Goal: Task Accomplishment & Management: Understand process/instructions

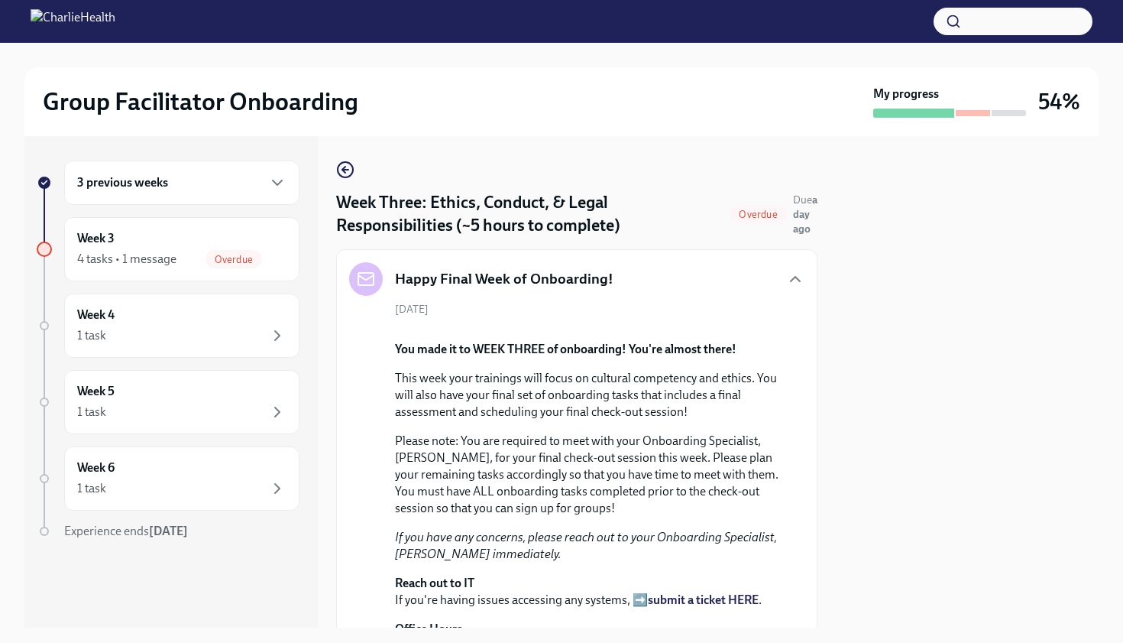
scroll to position [1100, 0]
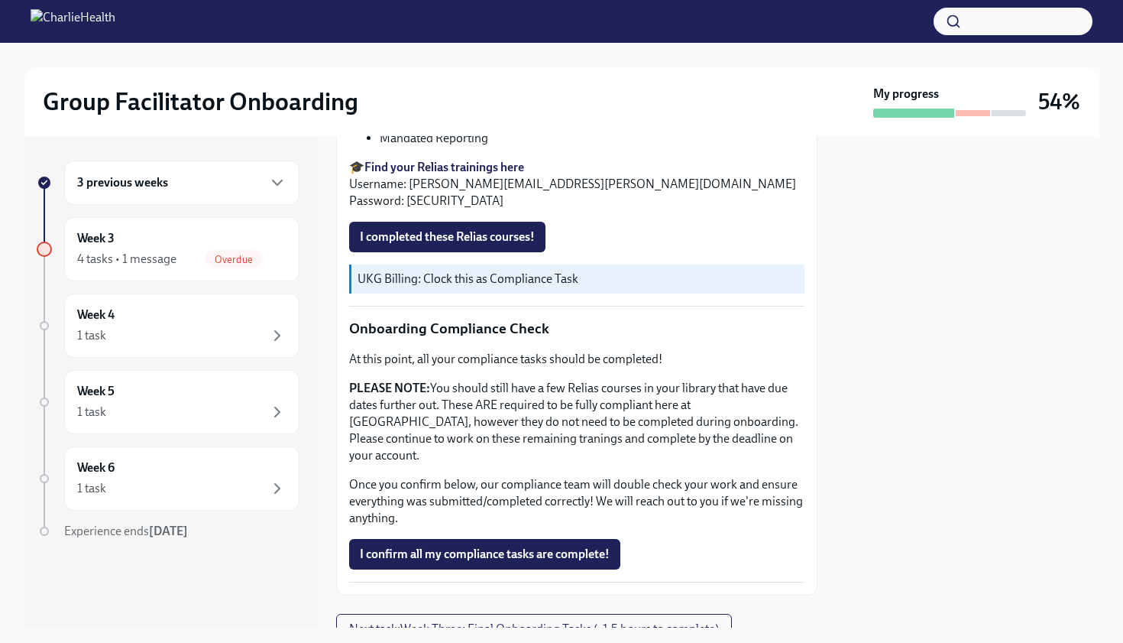
click at [510, 174] on strong "Find your Relias trainings here" at bounding box center [445, 167] width 160 height 15
click at [445, 245] on span "I completed these Relias courses!" at bounding box center [447, 236] width 175 height 15
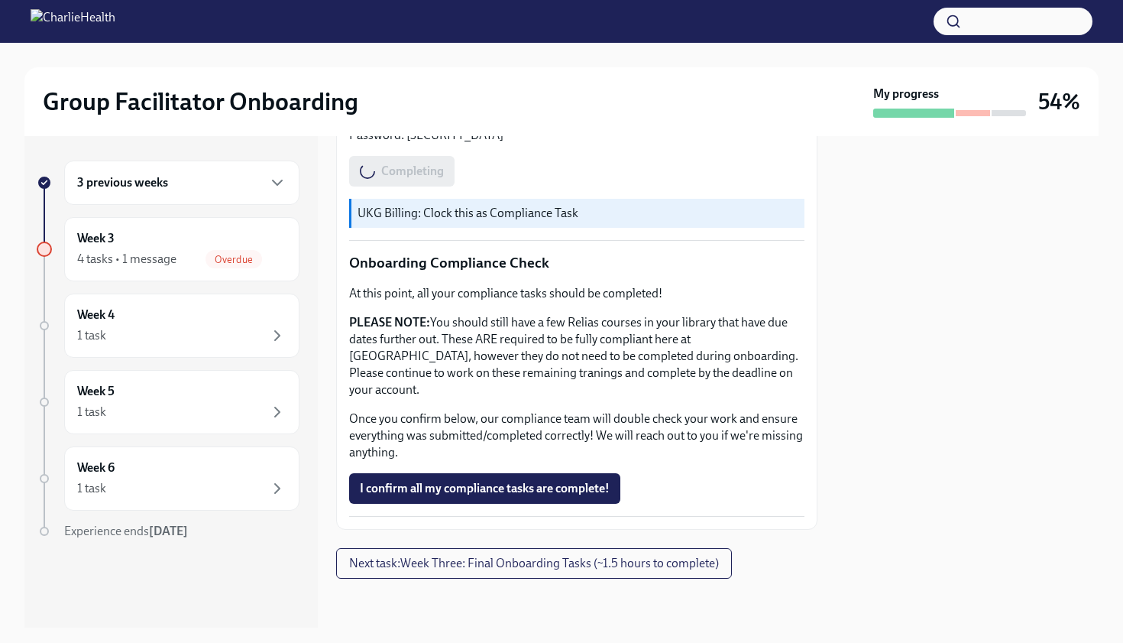
scroll to position [1366, 0]
click at [509, 484] on span "I confirm all my compliance tasks are complete!" at bounding box center [485, 488] width 250 height 15
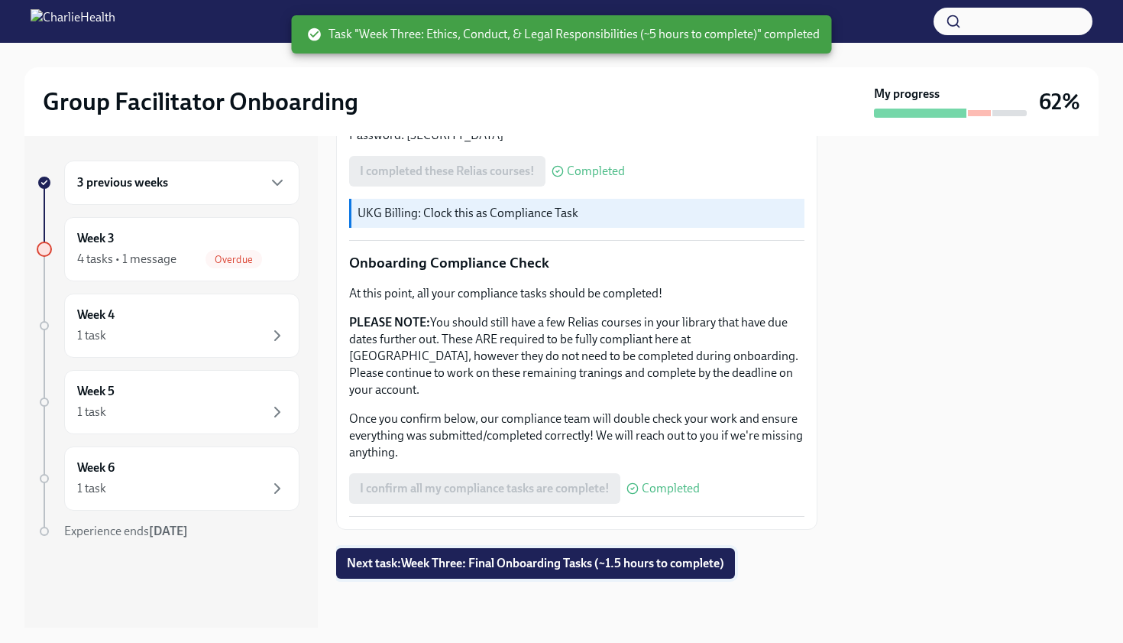
click at [535, 561] on span "Next task : Week Three: Final Onboarding Tasks (~1.5 hours to complete)" at bounding box center [535, 563] width 377 height 15
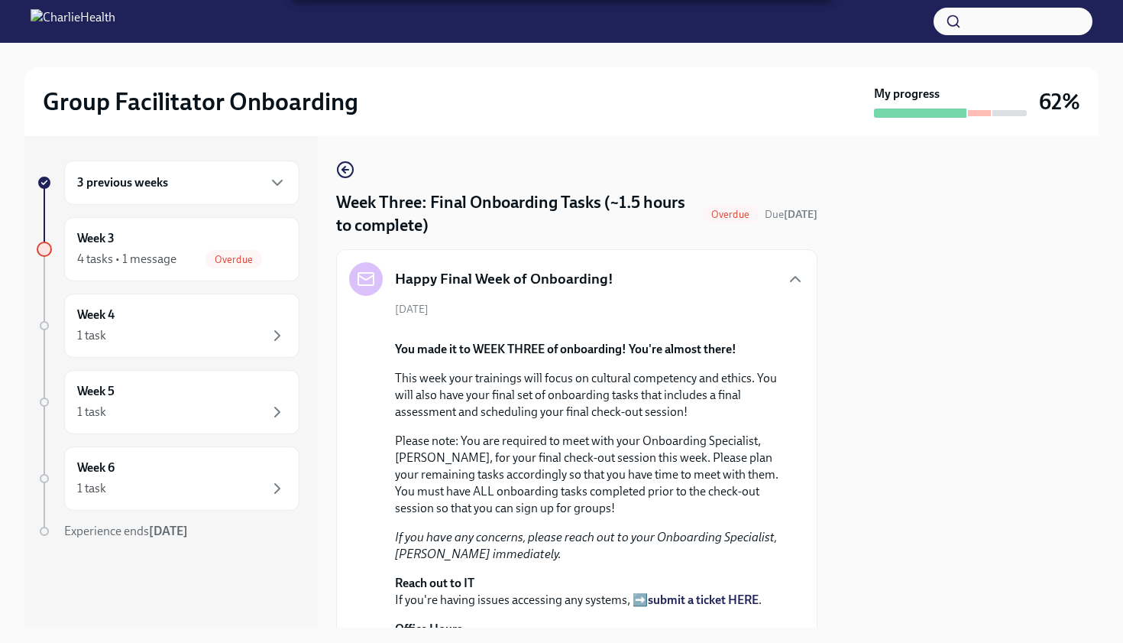
click at [797, 457] on div "[DATE] You made it to WEEK THREE of onboarding! You're almost there! This week …" at bounding box center [576, 495] width 455 height 386
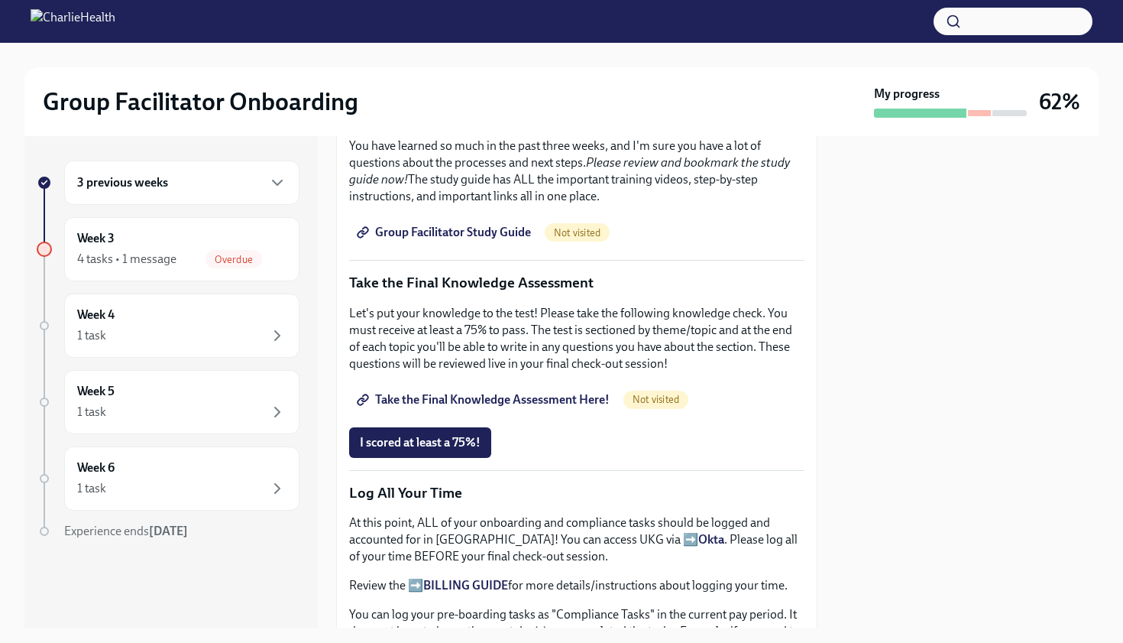
scroll to position [1039, 0]
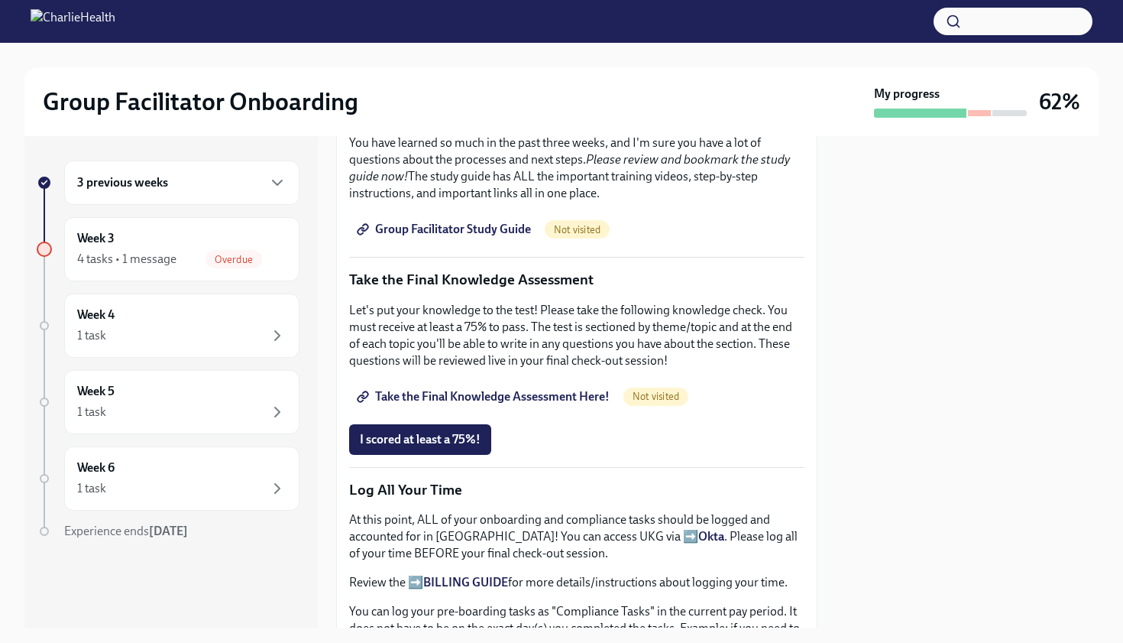
click at [507, 237] on span "Group Facilitator Study Guide" at bounding box center [445, 229] width 171 height 15
click at [559, 369] on p "Let's put your knowledge to the test! Please take the following knowledge check…" at bounding box center [576, 335] width 455 height 67
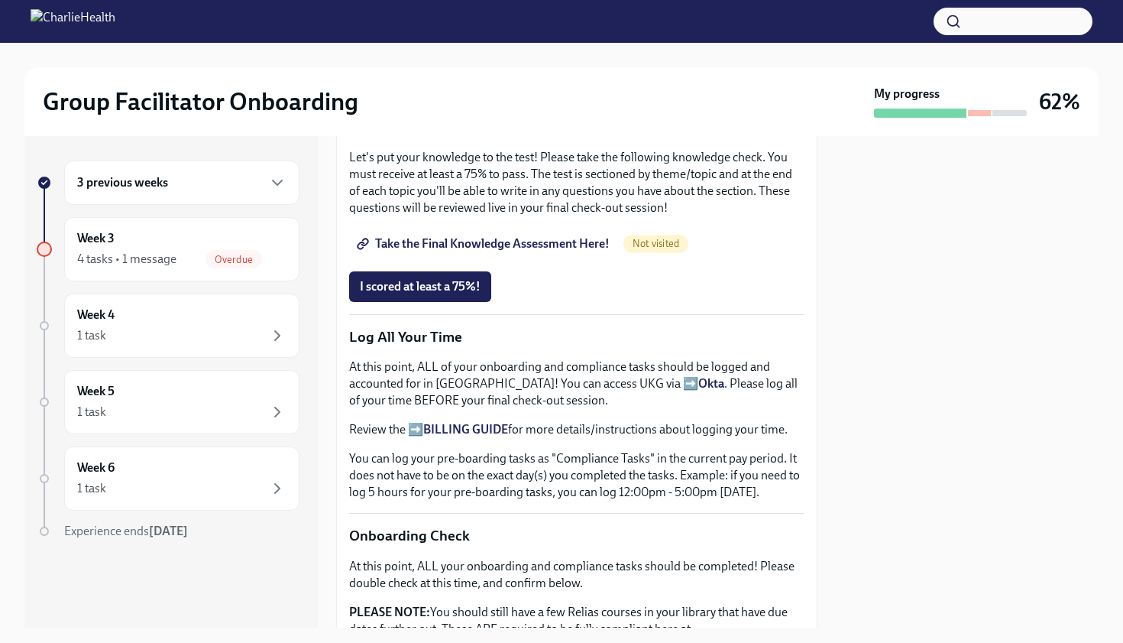
scroll to position [1223, 0]
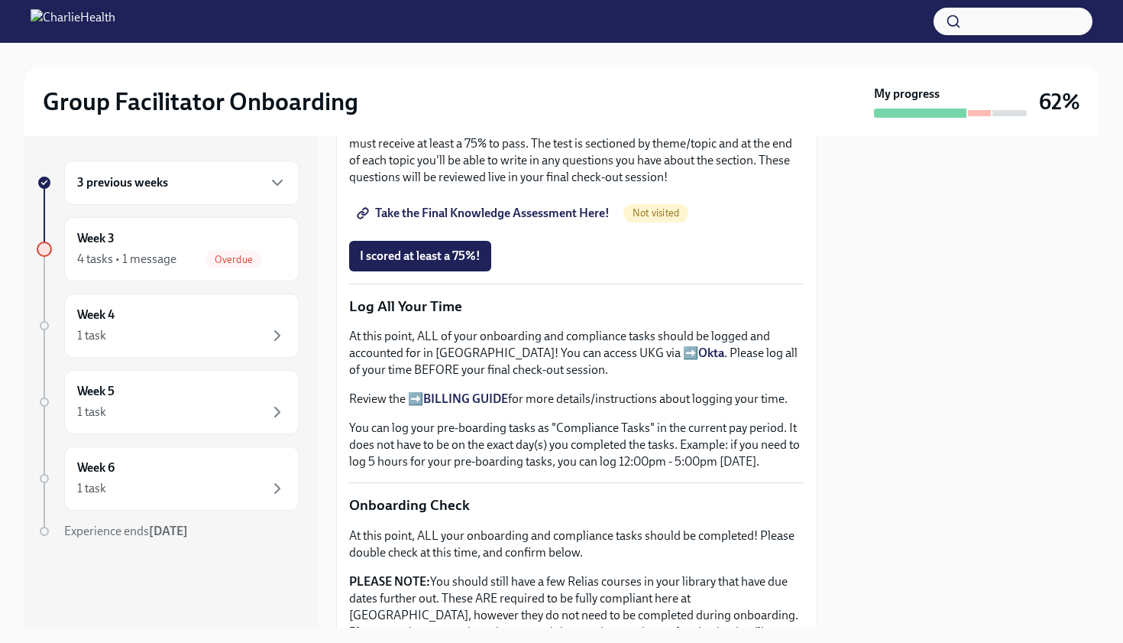
click at [554, 221] on span "Take the Final Knowledge Assessment Here!" at bounding box center [485, 213] width 250 height 15
click at [559, 221] on span "Take the Final Knowledge Assessment Here!" at bounding box center [485, 213] width 250 height 15
click at [445, 264] on span "I scored at least a 75%!" at bounding box center [420, 255] width 121 height 15
click at [680, 316] on p "Log All Your Time" at bounding box center [576, 306] width 455 height 20
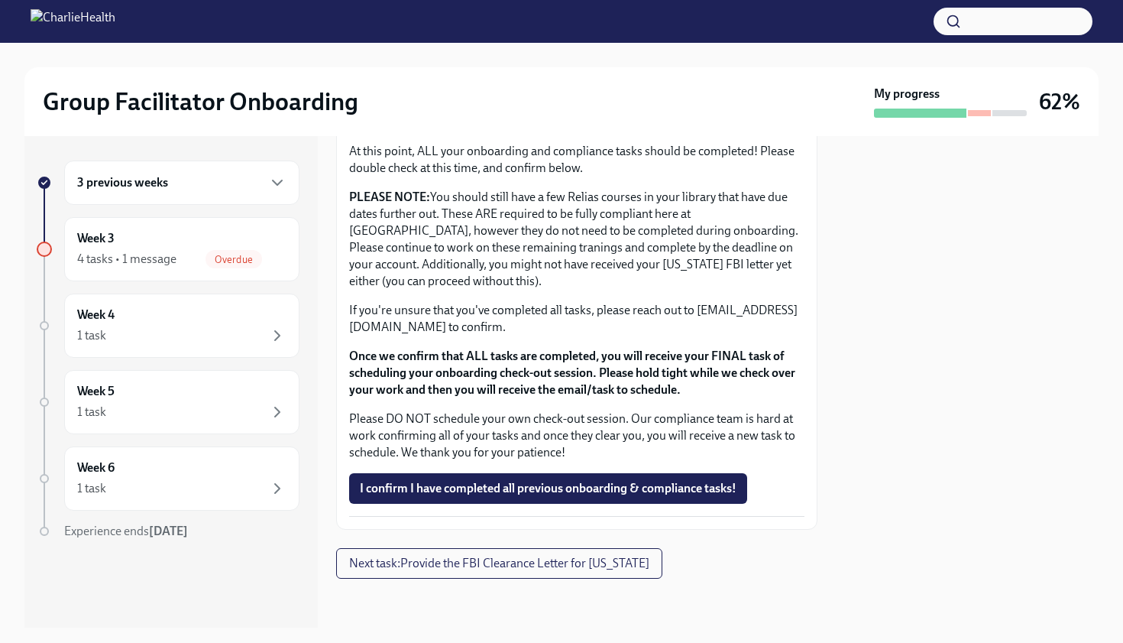
scroll to position [1823, 0]
click at [645, 482] on span "I confirm I have completed all previous onboarding & compliance tasks!" at bounding box center [548, 488] width 377 height 15
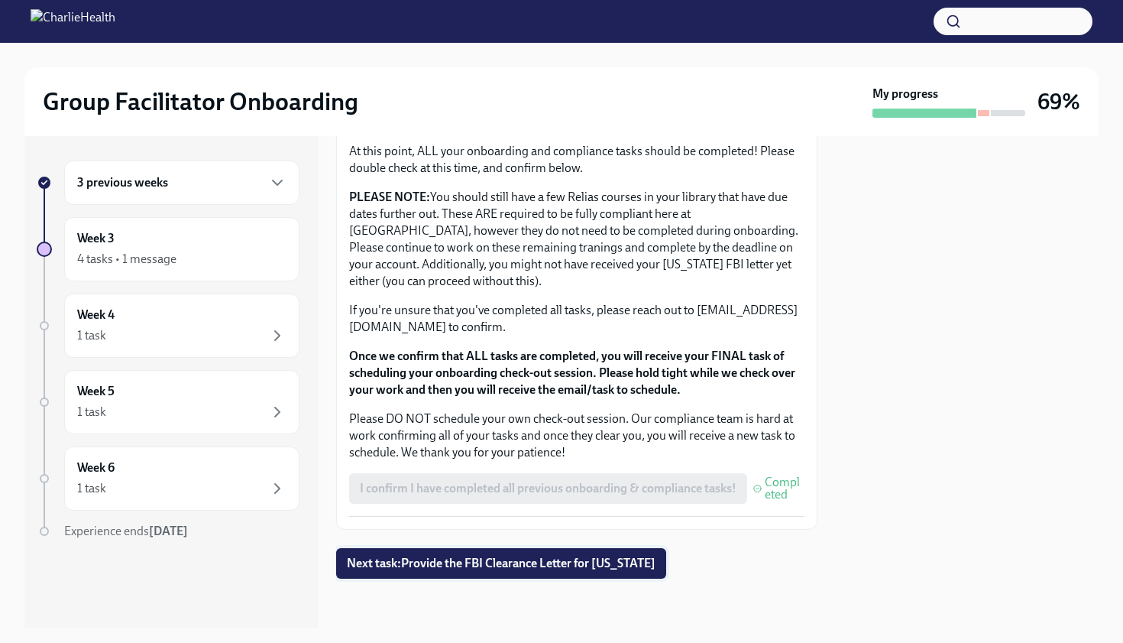
click at [439, 560] on span "Next task : Provide the FBI Clearance Letter for [US_STATE]" at bounding box center [501, 563] width 309 height 15
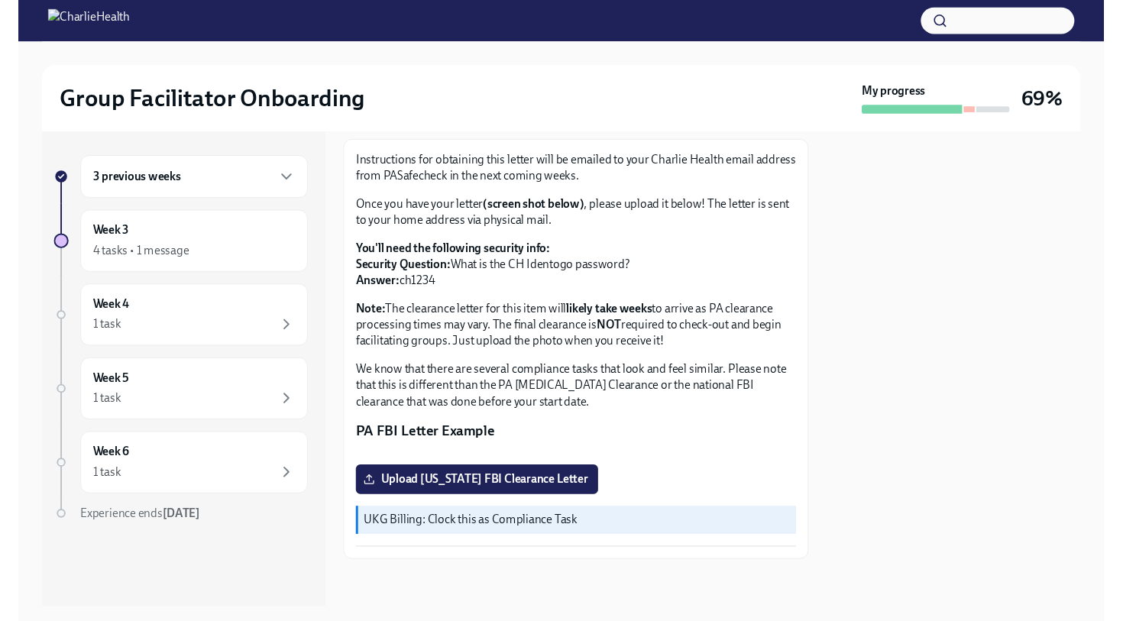
scroll to position [258, 0]
